Goal: Transaction & Acquisition: Purchase product/service

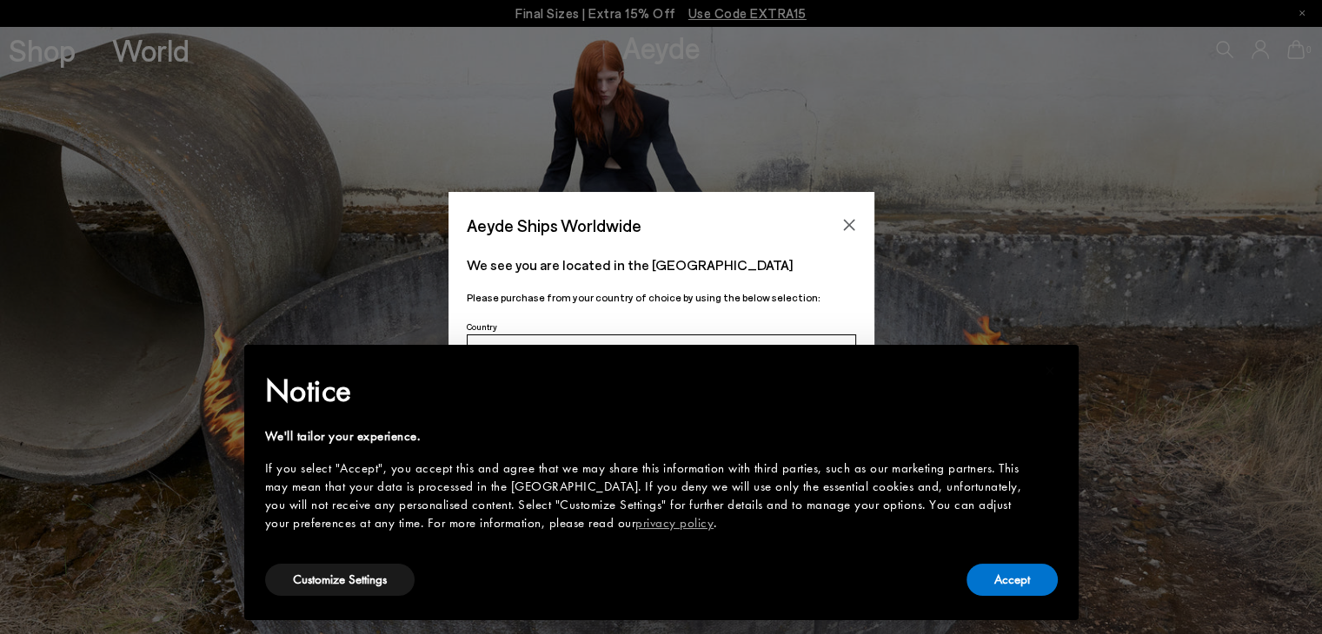
click at [1006, 596] on div "Accept" at bounding box center [1011, 580] width 91 height 39
click at [998, 574] on button "Accept" at bounding box center [1011, 580] width 91 height 32
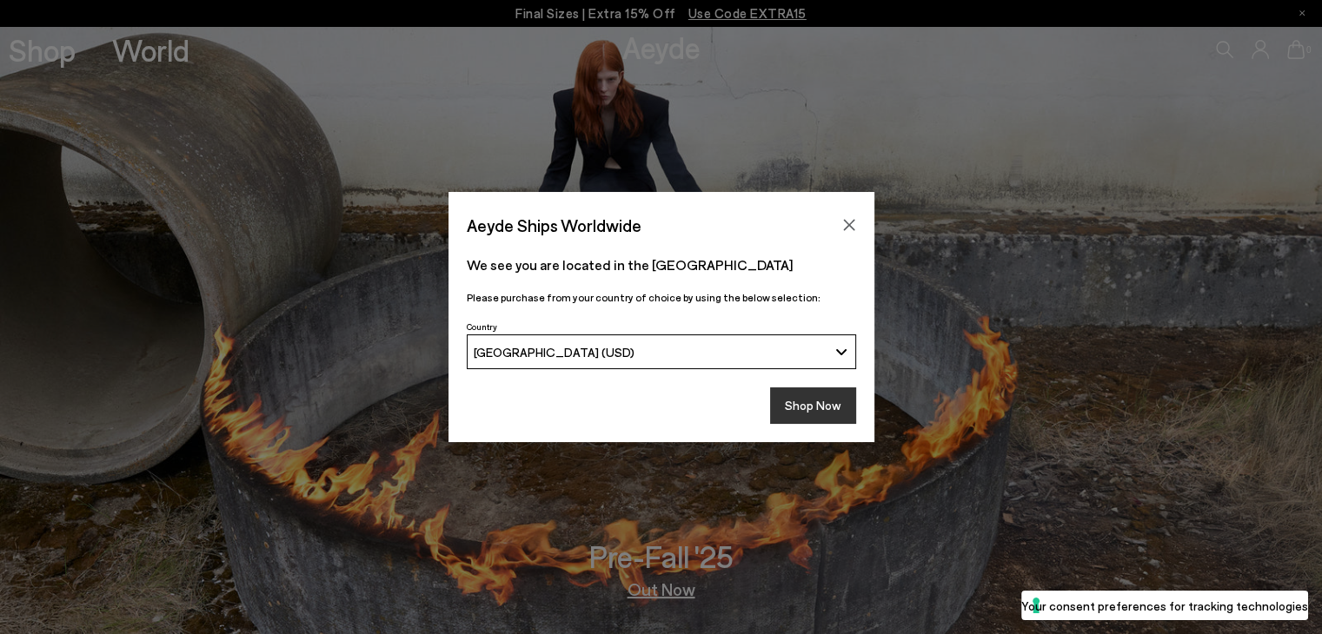
click at [819, 409] on button "Shop Now" at bounding box center [813, 406] width 86 height 36
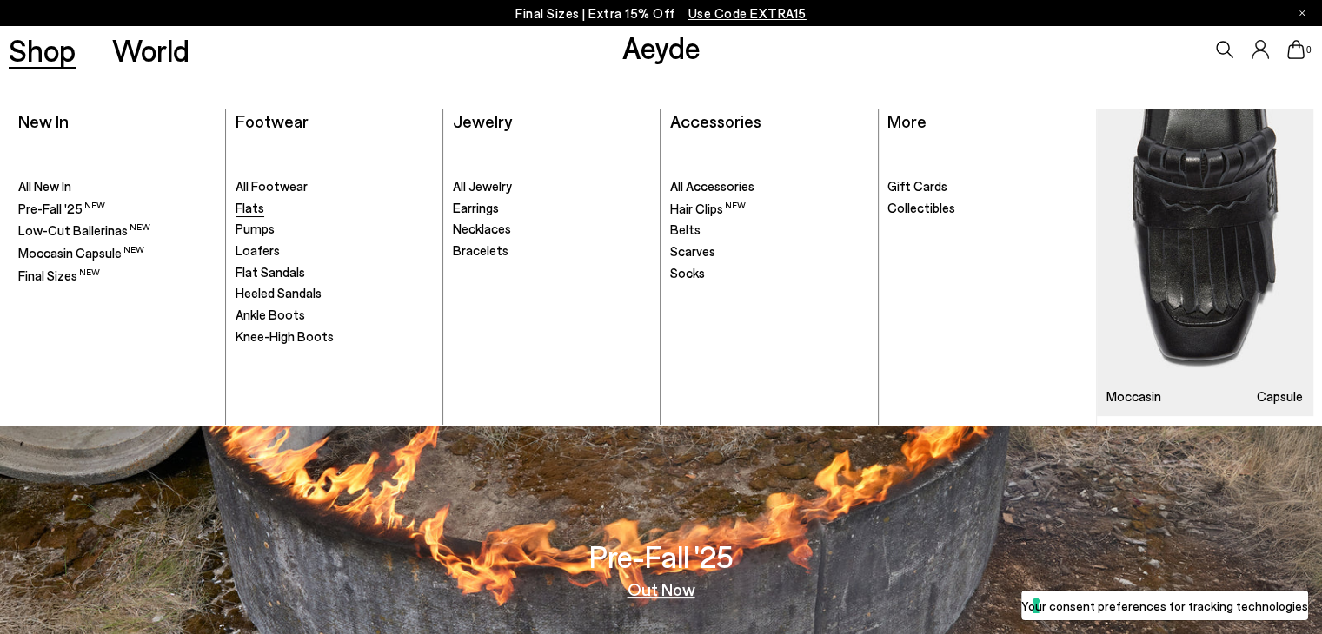
click at [248, 206] on span "Flats" at bounding box center [250, 208] width 29 height 16
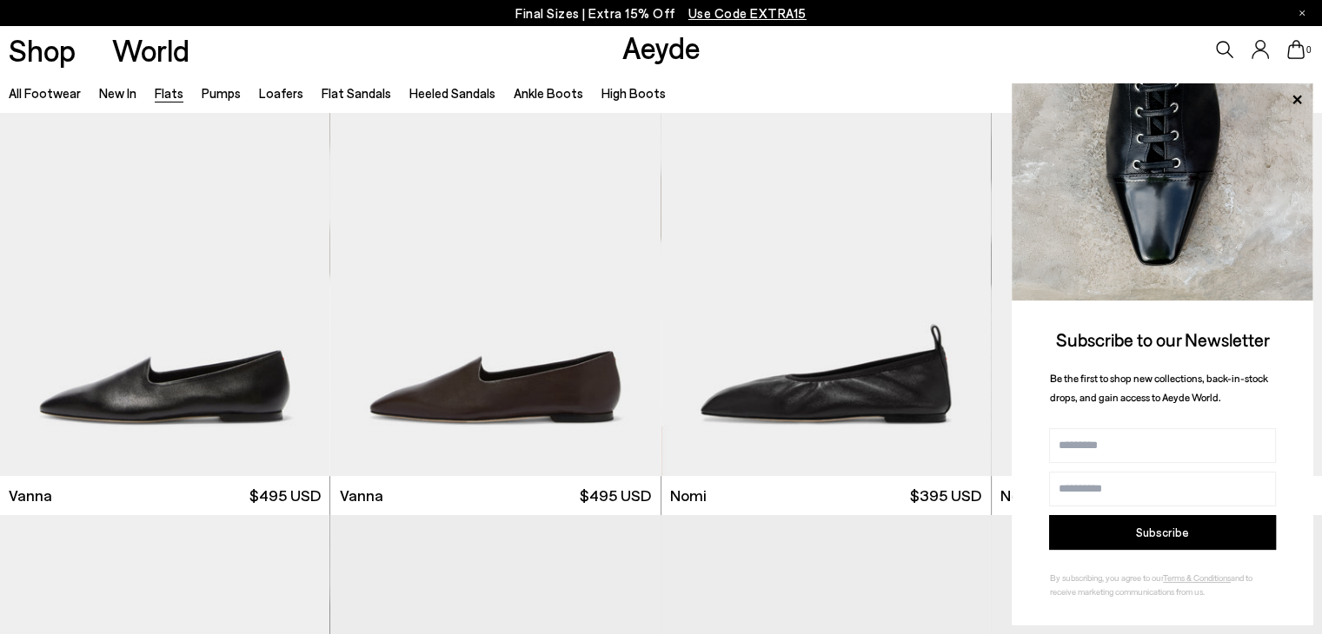
scroll to position [560, 0]
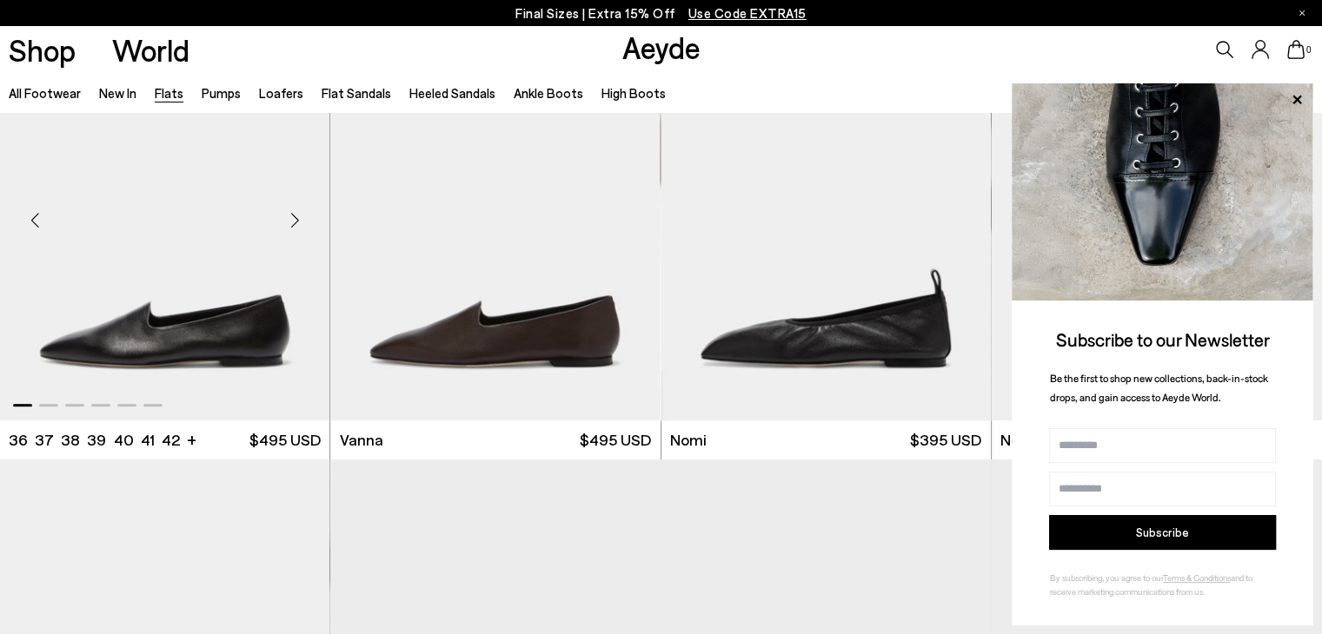
click at [170, 348] on img "1 / 6" at bounding box center [164, 213] width 329 height 415
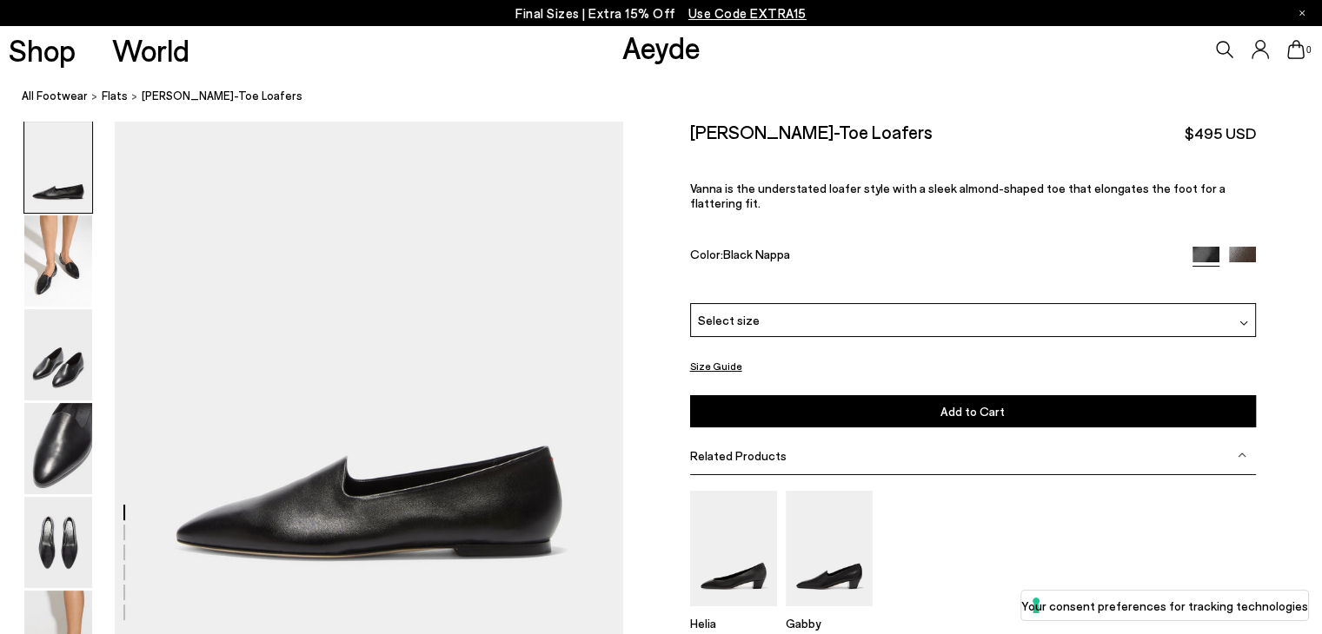
click at [770, 310] on div "Select size" at bounding box center [973, 320] width 566 height 34
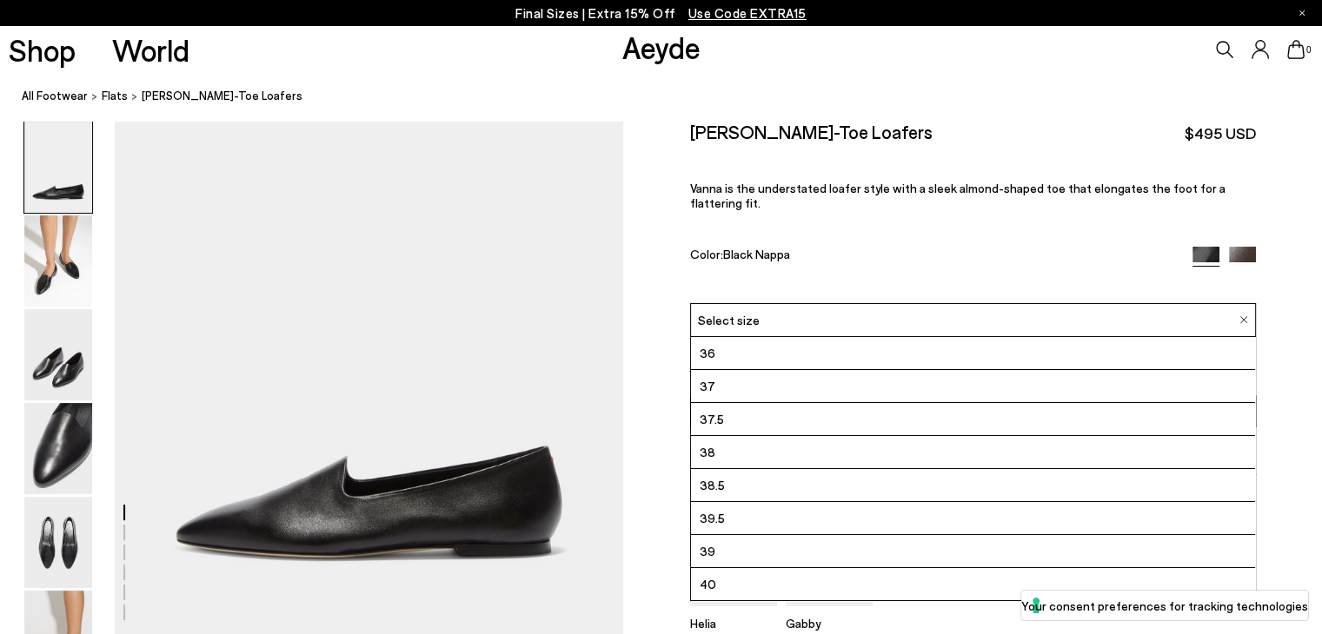
click at [715, 535] on li "39" at bounding box center [973, 551] width 564 height 33
